Goal: Task Accomplishment & Management: Manage account settings

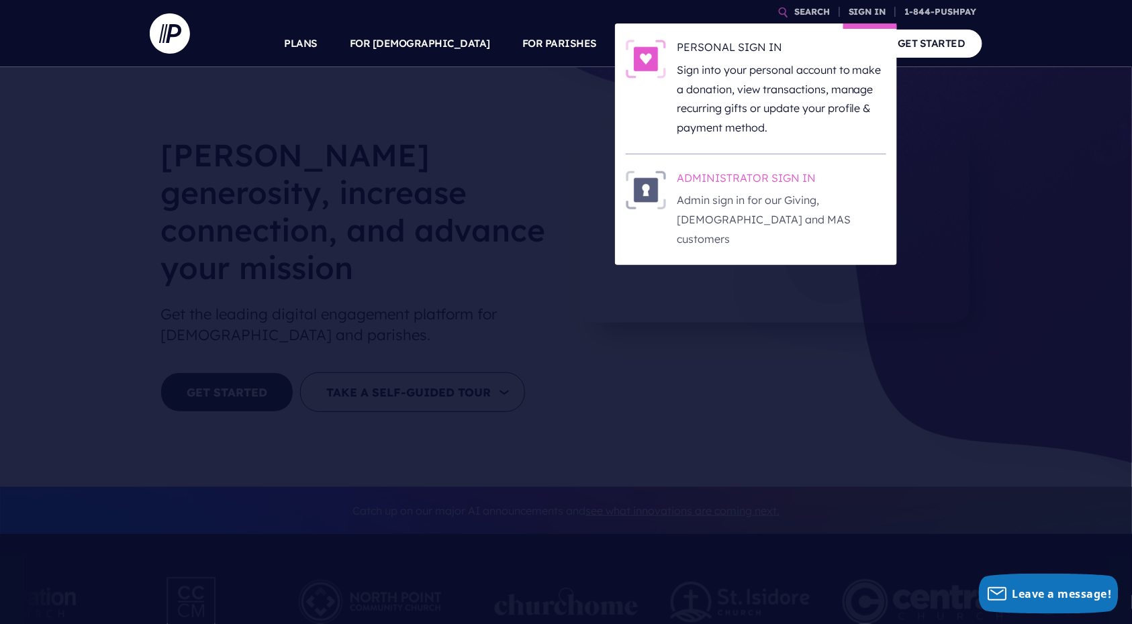
click at [789, 172] on h6 "ADMINISTRATOR SIGN IN" at bounding box center [781, 180] width 209 height 20
click at [791, 170] on h6 "ADMINISTRATOR SIGN IN" at bounding box center [781, 180] width 209 height 20
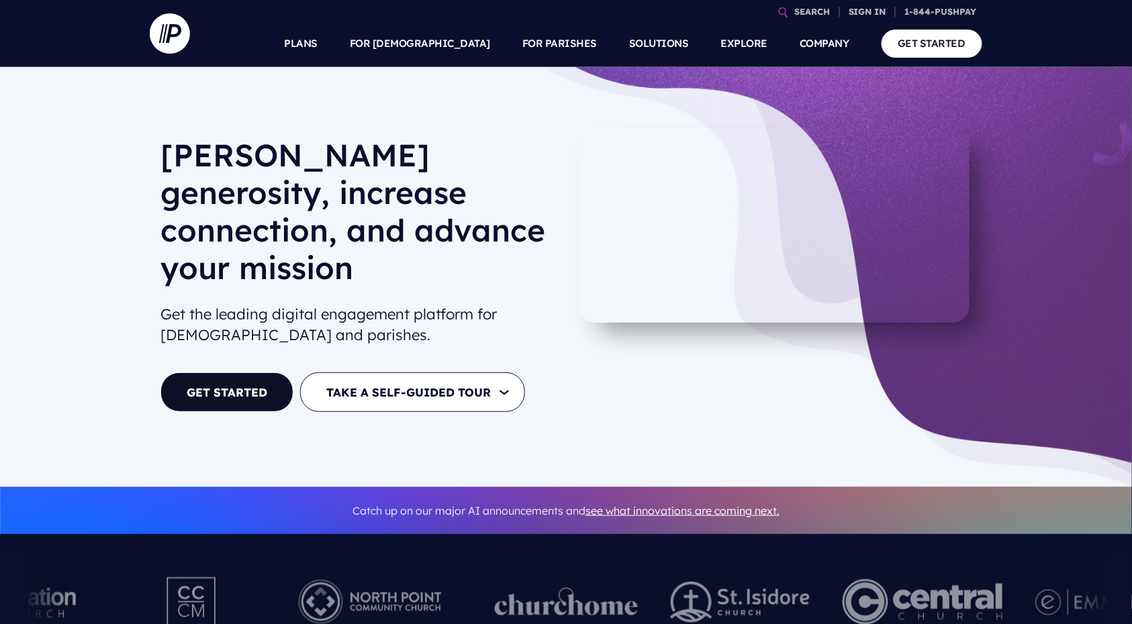
click at [860, 14] on link "SIGN IN" at bounding box center [867, 11] width 48 height 23
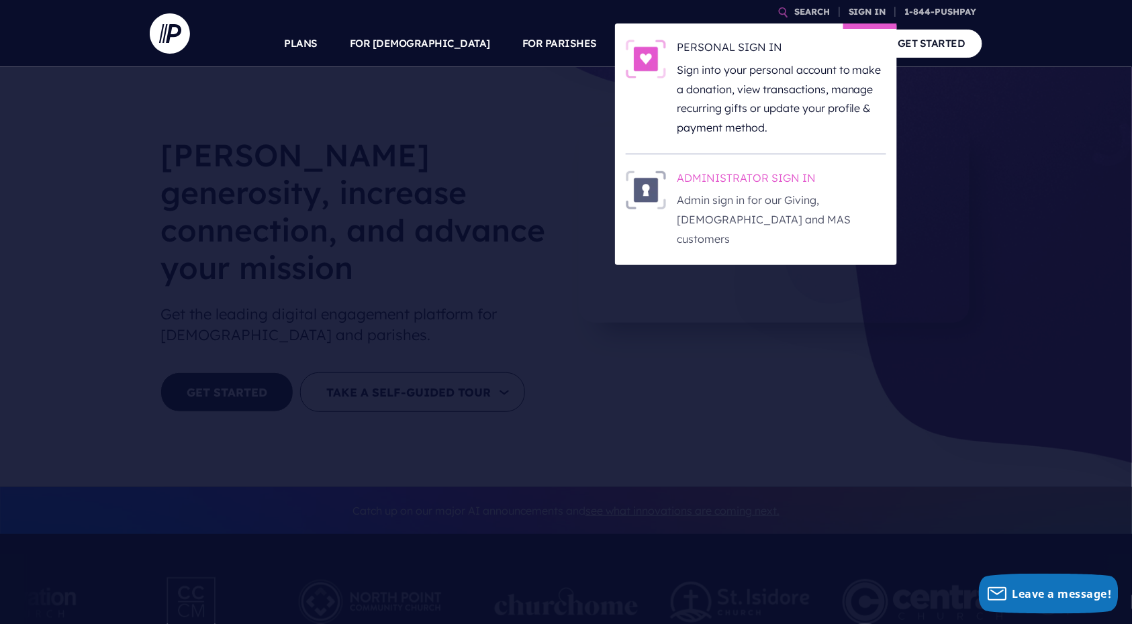
click at [779, 172] on h6 "ADMINISTRATOR SIGN IN" at bounding box center [781, 180] width 209 height 20
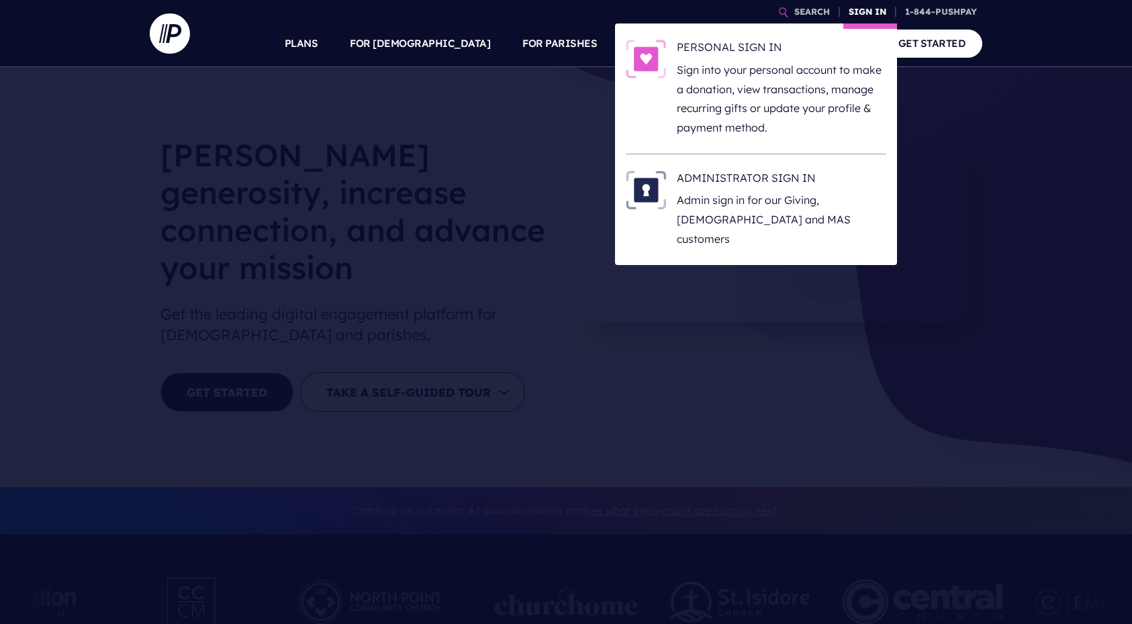
click at [865, 17] on link "SIGN IN" at bounding box center [867, 11] width 48 height 23
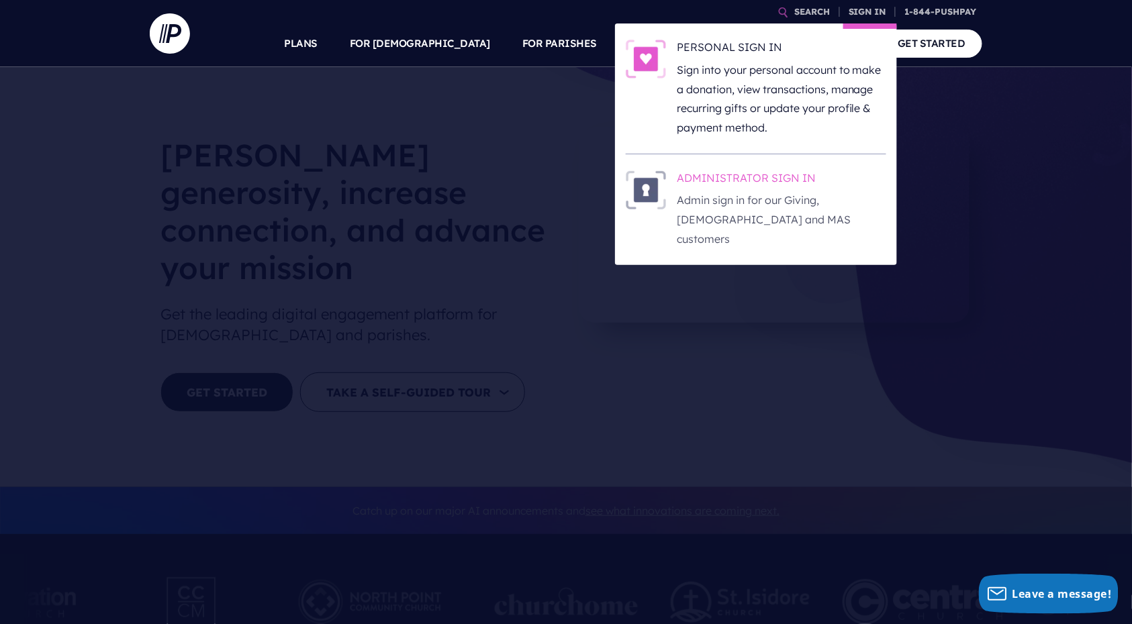
click at [788, 172] on h6 "ADMINISTRATOR SIGN IN" at bounding box center [781, 180] width 209 height 20
click at [800, 177] on h6 "ADMINISTRATOR SIGN IN" at bounding box center [781, 180] width 209 height 20
